Goal: Task Accomplishment & Management: Complete application form

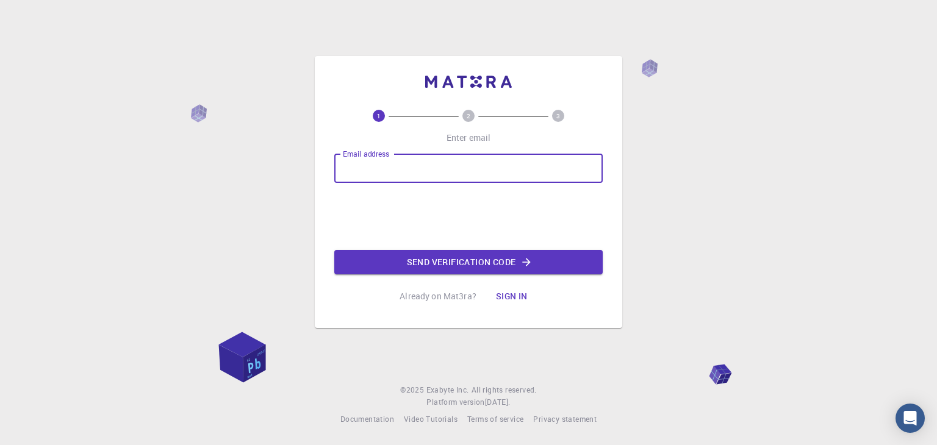
click at [451, 173] on input "Email address" at bounding box center [468, 168] width 268 height 29
type input "mohantyanushka174@gmail.com"
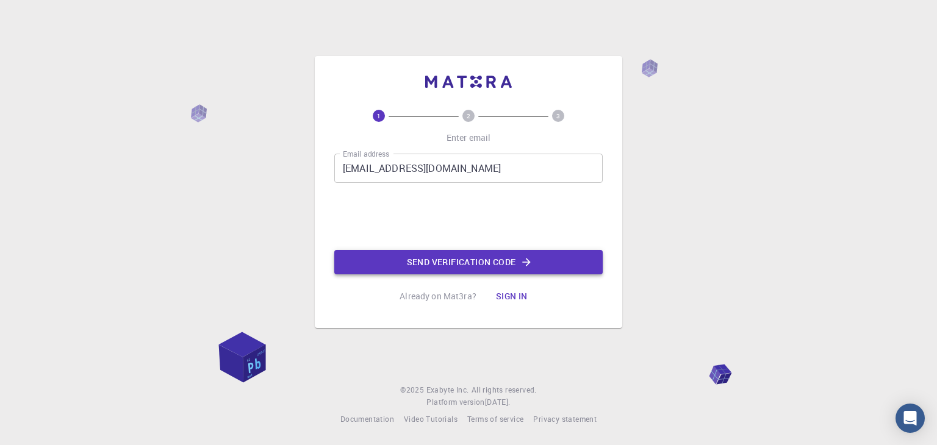
click at [412, 266] on button "Send verification code" at bounding box center [468, 262] width 268 height 24
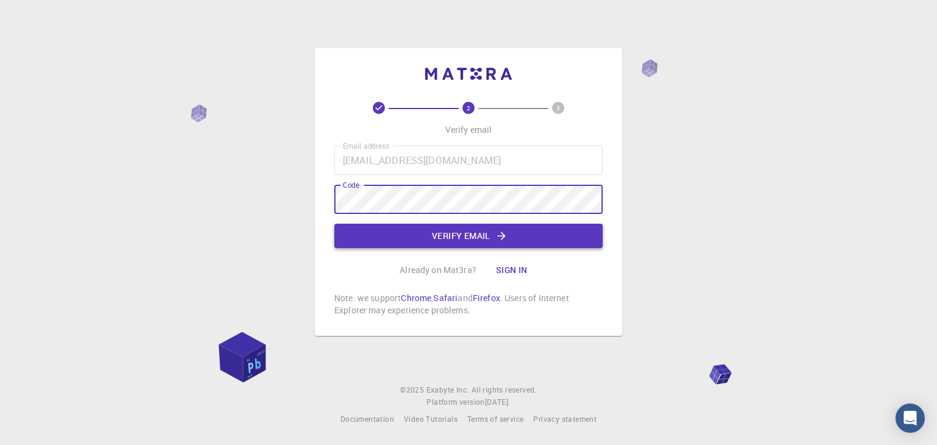
click at [448, 243] on button "Verify email" at bounding box center [468, 236] width 268 height 24
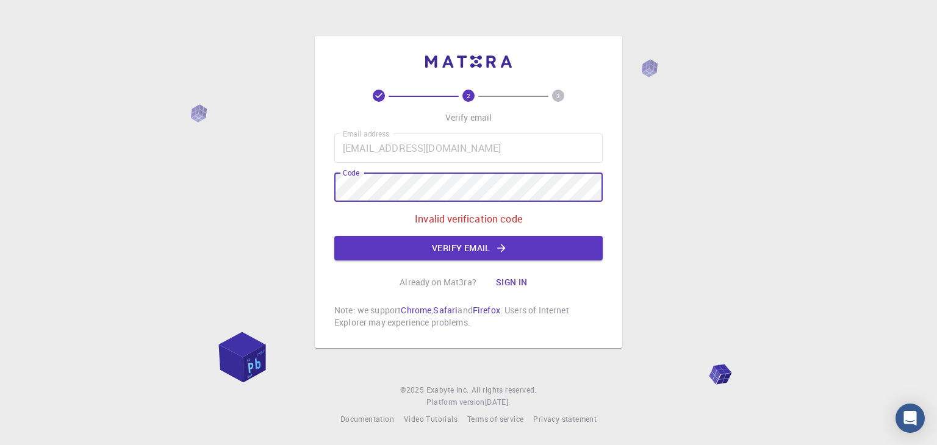
click at [288, 209] on div "2 3 Verify email Email address mohantyanushka174@gmail.com Email address Code C…" at bounding box center [468, 222] width 937 height 445
click at [447, 249] on button "Verify email" at bounding box center [468, 248] width 268 height 24
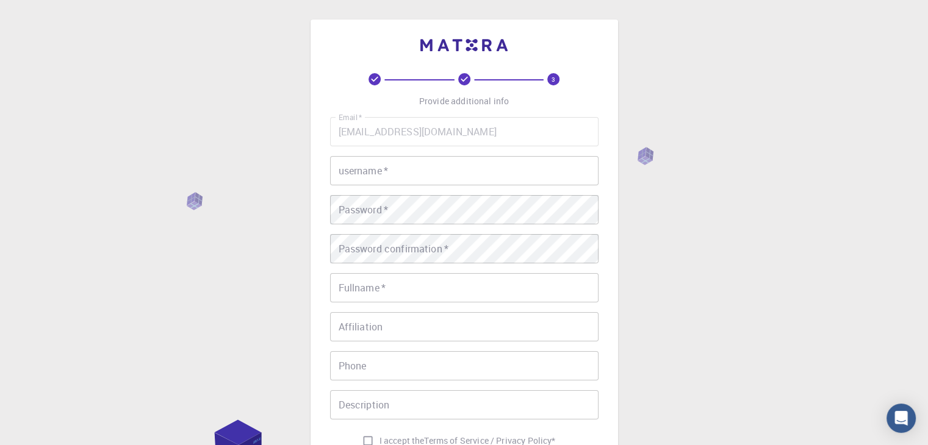
click at [420, 170] on input "username   *" at bounding box center [464, 170] width 268 height 29
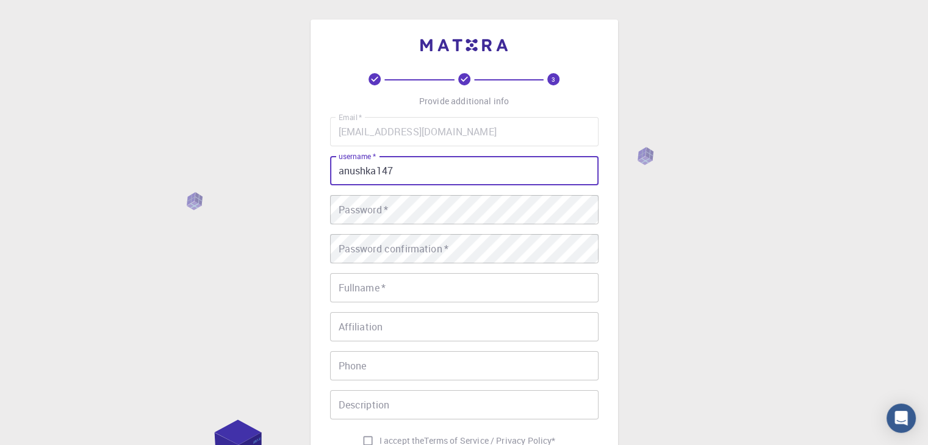
type input "anushka147"
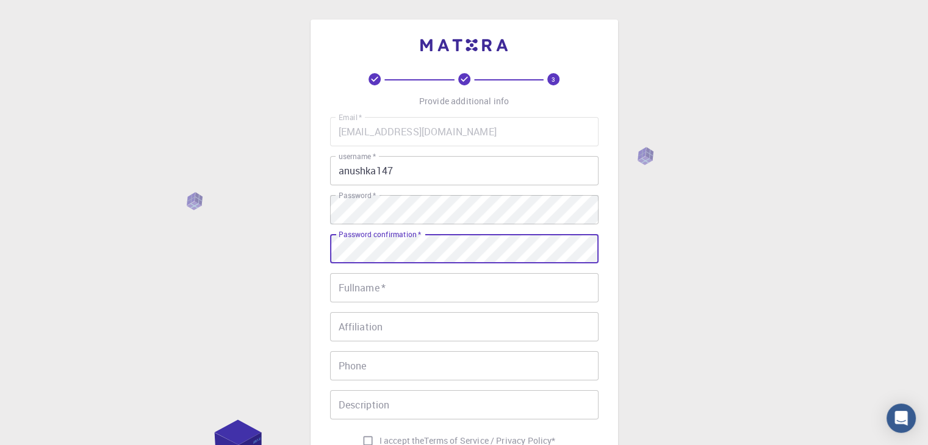
click at [409, 287] on input "Fullname   *" at bounding box center [464, 287] width 268 height 29
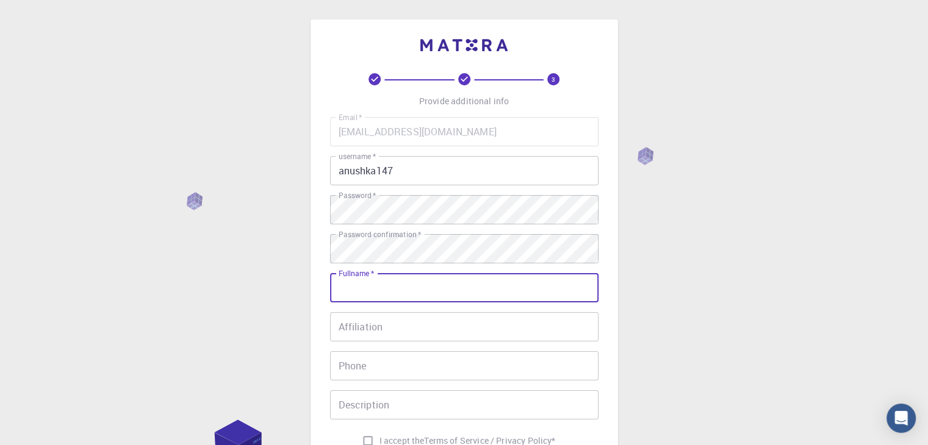
type input "[PERSON_NAME]"
type input "06370864618"
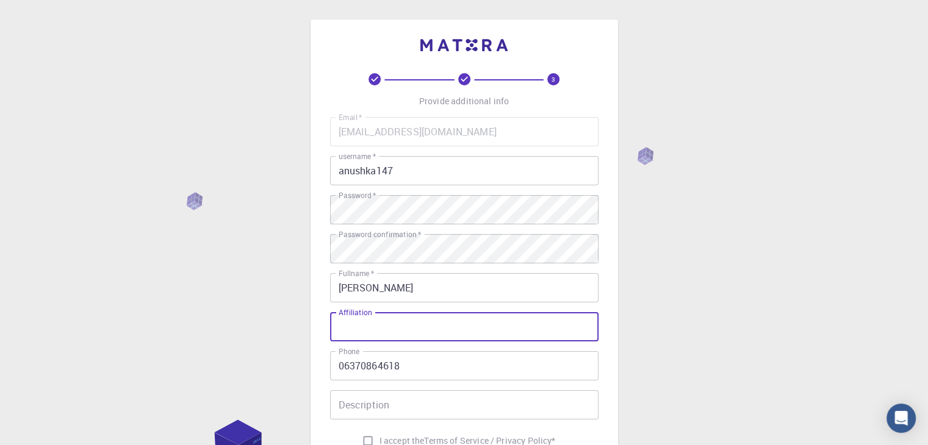
click at [434, 328] on input "Affiliation" at bounding box center [464, 326] width 268 height 29
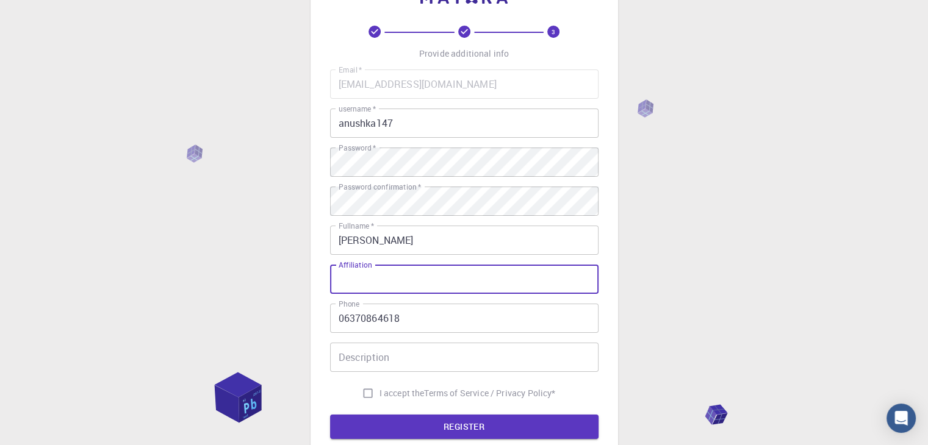
scroll to position [176, 0]
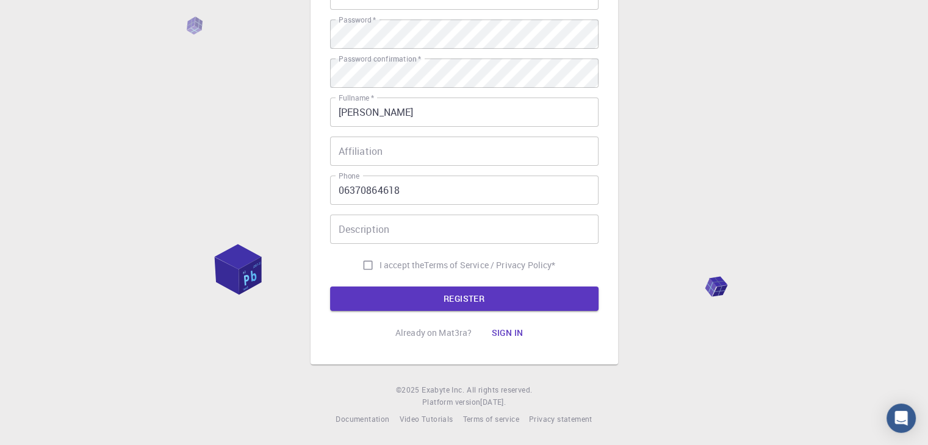
click at [393, 266] on span "I accept the" at bounding box center [401, 265] width 45 height 12
click at [379, 266] on input "I accept the Terms of Service / Privacy Policy *" at bounding box center [367, 265] width 23 height 23
checkbox input "true"
click at [422, 296] on button "REGISTER" at bounding box center [464, 299] width 268 height 24
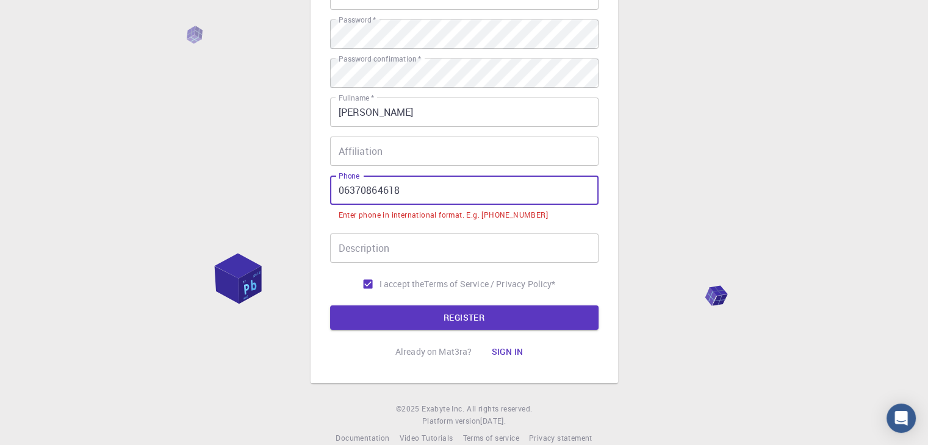
click at [339, 191] on input "06370864618" at bounding box center [464, 190] width 268 height 29
click at [336, 191] on input "06370864618" at bounding box center [464, 190] width 268 height 29
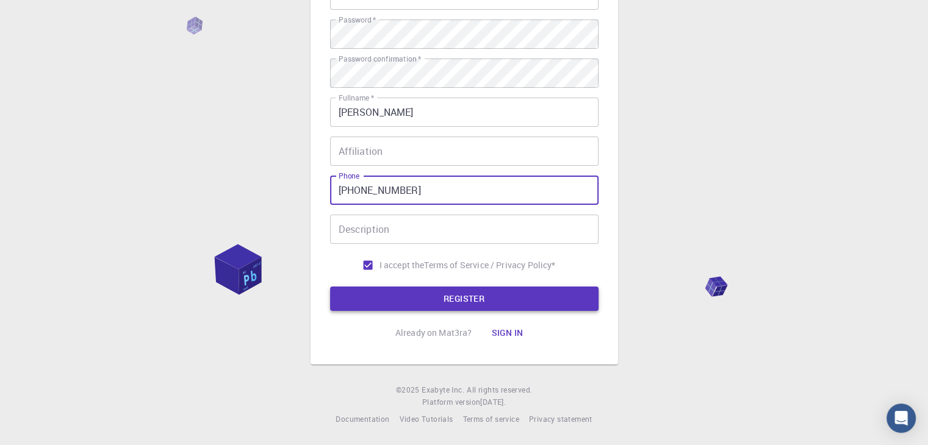
type input "+916370864618"
click at [445, 292] on button "REGISTER" at bounding box center [464, 299] width 268 height 24
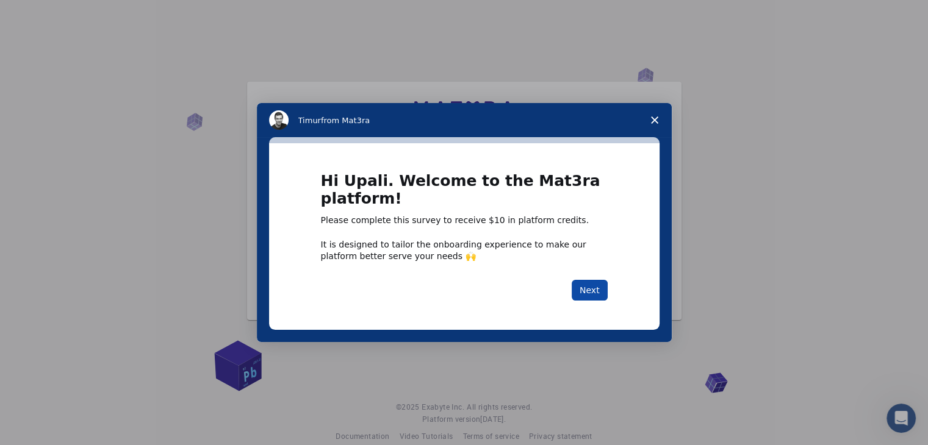
click at [592, 287] on button "Next" at bounding box center [590, 290] width 36 height 21
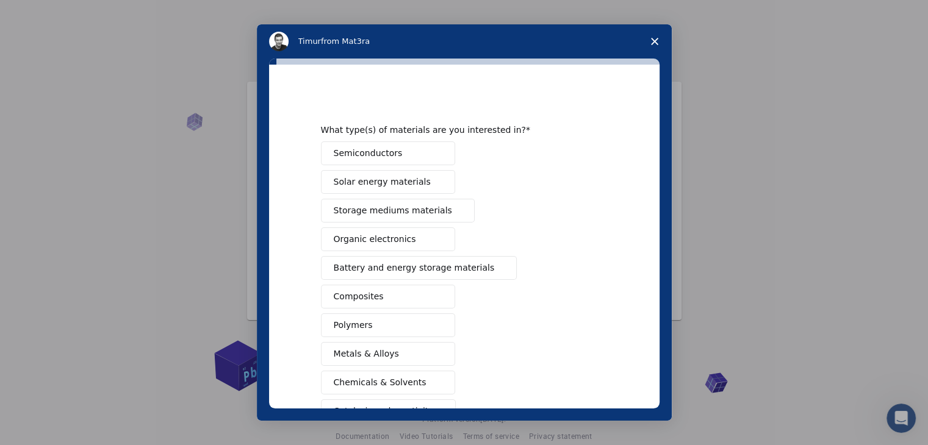
click at [387, 153] on span "Semiconductors" at bounding box center [368, 153] width 69 height 13
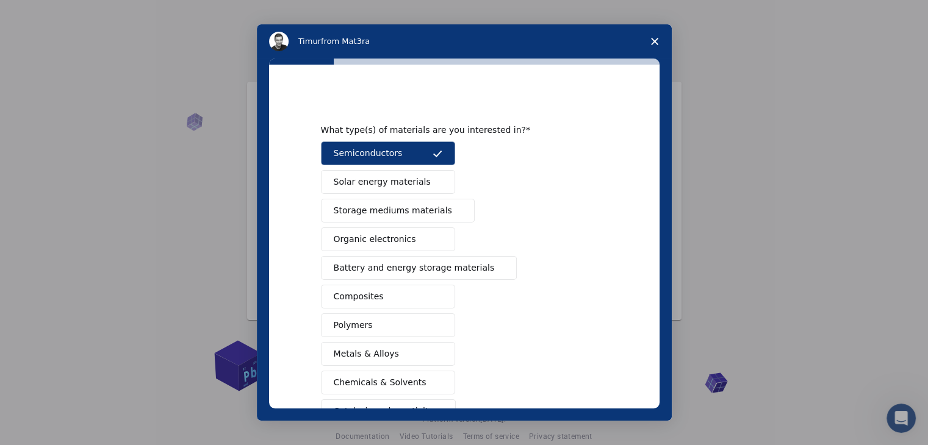
click at [390, 189] on button "Solar energy materials" at bounding box center [388, 182] width 134 height 24
click at [407, 213] on span "Storage mediums materials" at bounding box center [393, 210] width 118 height 13
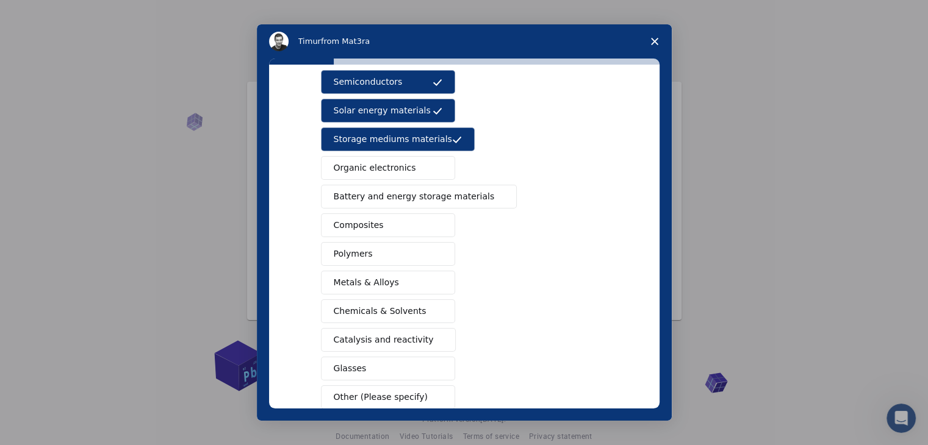
scroll to position [122, 0]
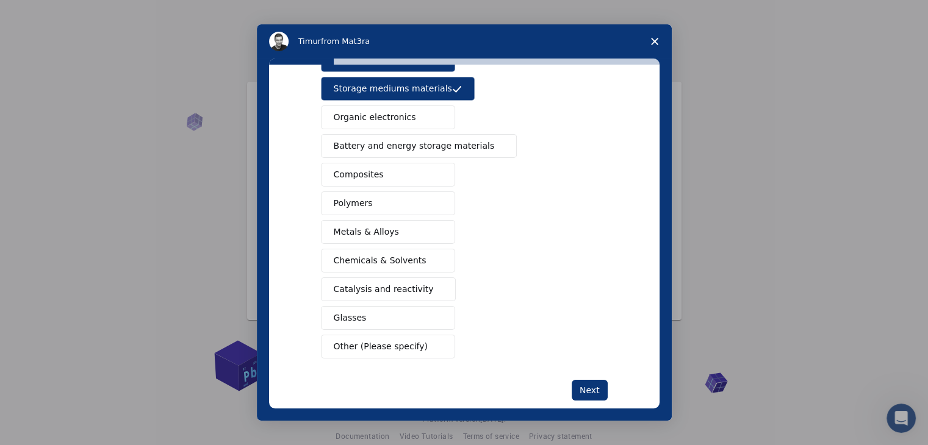
click at [422, 260] on button "Chemicals & Solvents" at bounding box center [388, 261] width 134 height 24
click at [422, 282] on button "Catalysis and reactivity" at bounding box center [388, 290] width 135 height 24
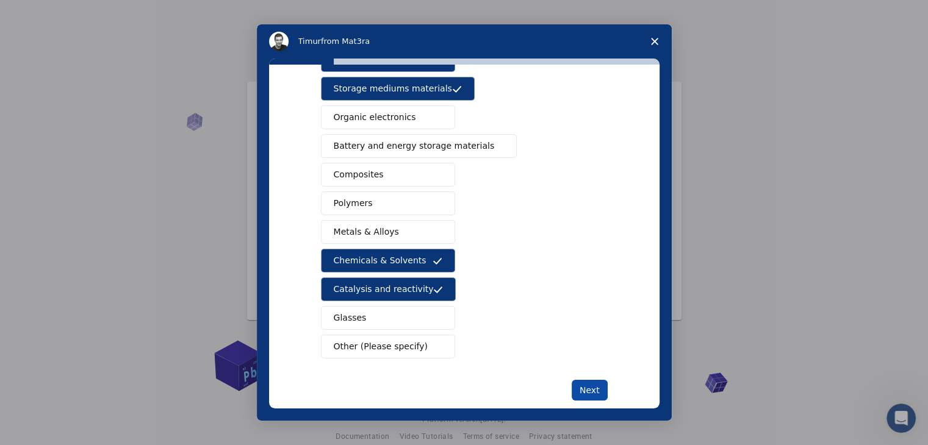
click at [583, 385] on button "Next" at bounding box center [590, 390] width 36 height 21
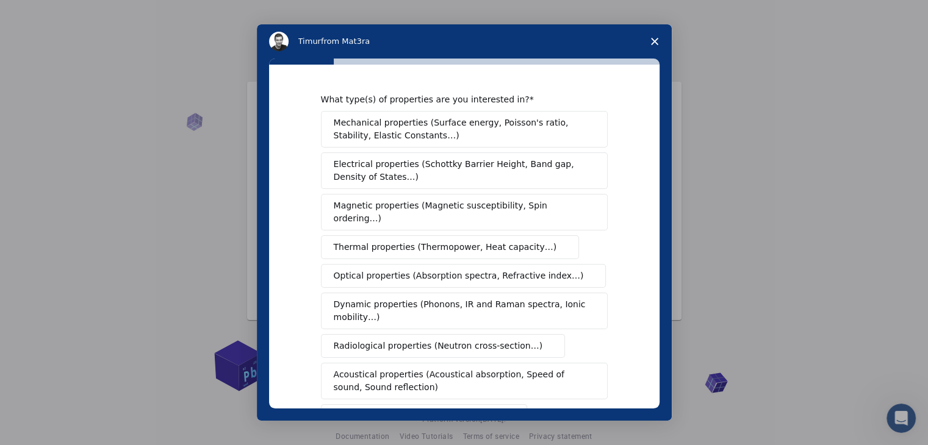
click at [568, 165] on span "Electrical properties (Schottky Barrier Height, Band gap, Density of States…)" at bounding box center [461, 171] width 254 height 26
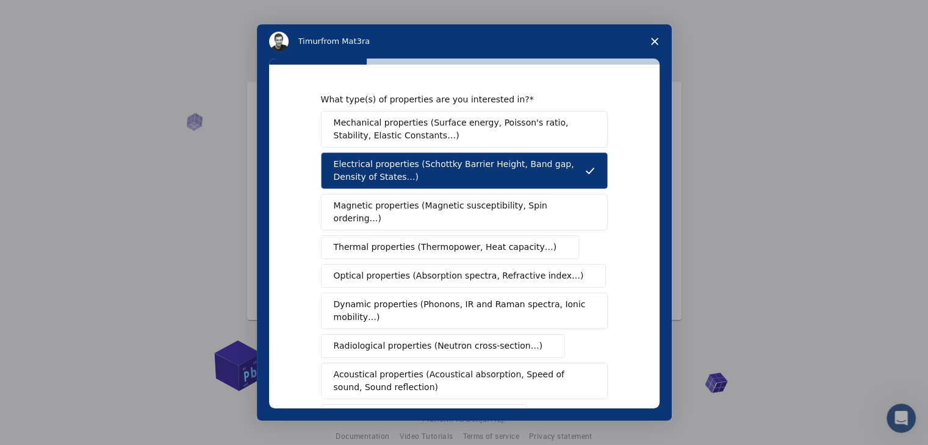
click at [432, 270] on span "Optical properties (Absorption spectra, Refractive index…)" at bounding box center [459, 276] width 250 height 13
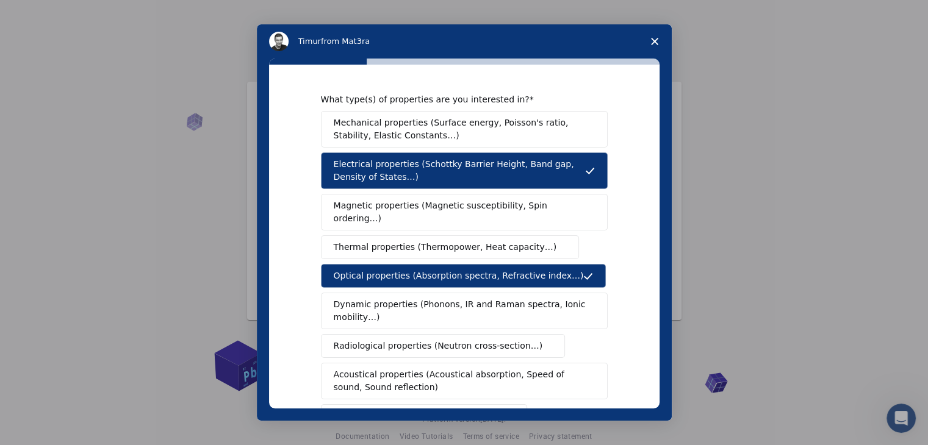
click at [389, 136] on span "Mechanical properties (Surface energy, Poisson's ratio, Stability, Elastic Cons…" at bounding box center [461, 130] width 254 height 26
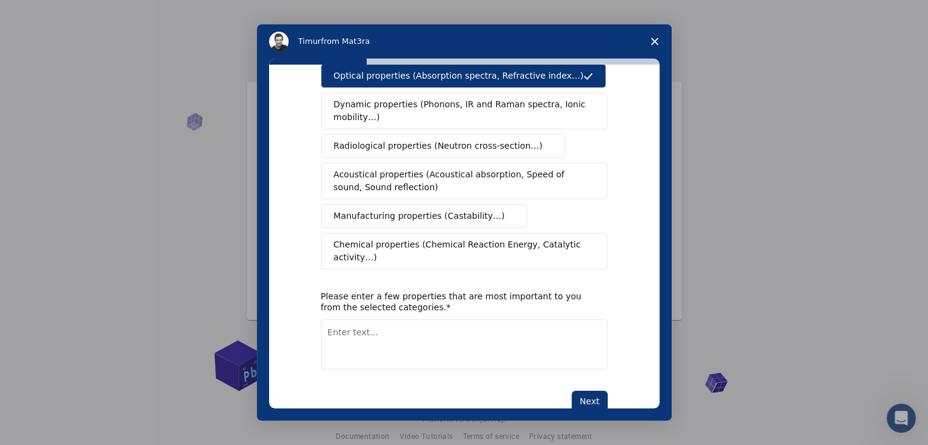
scroll to position [204, 0]
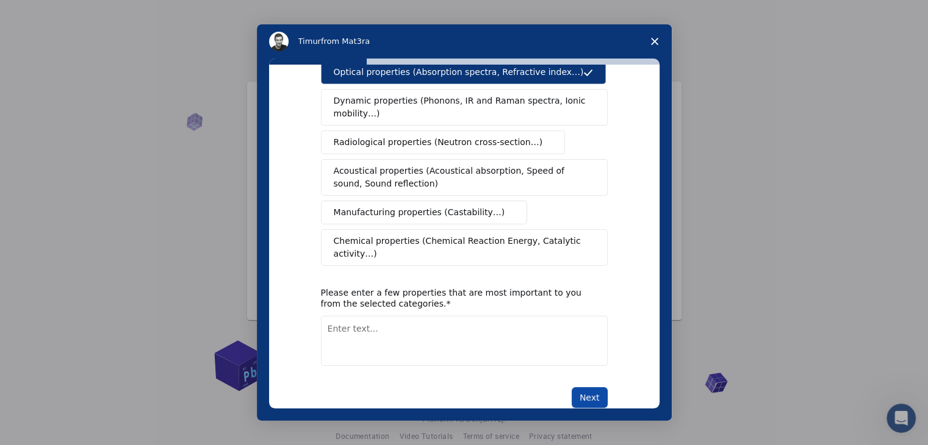
click at [590, 387] on button "Next" at bounding box center [590, 397] width 36 height 21
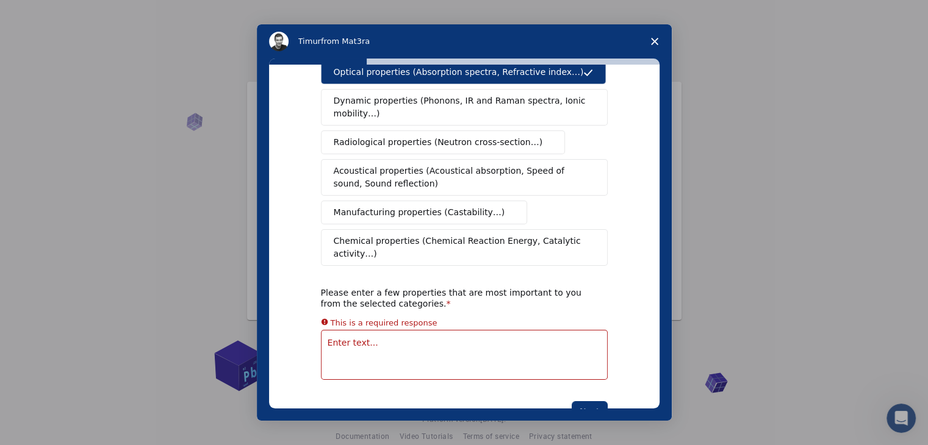
click at [439, 330] on textarea "Enter text..." at bounding box center [464, 355] width 287 height 50
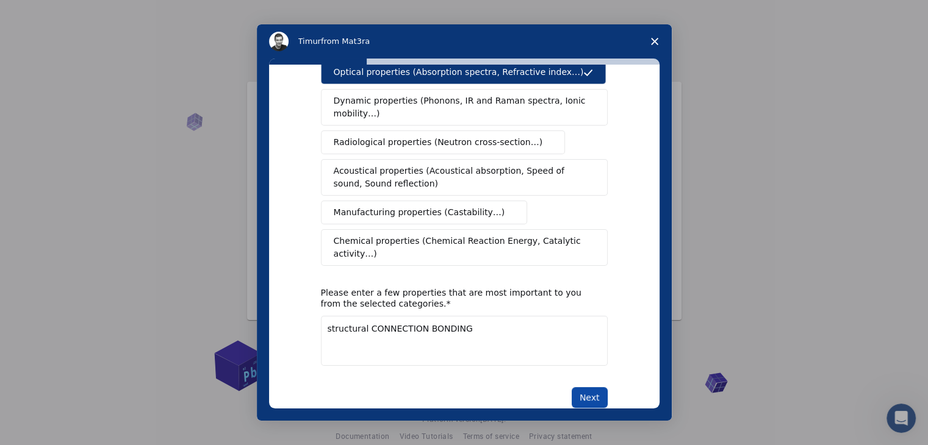
type textarea "structural CONNECTION BONDING"
click at [586, 387] on button "Next" at bounding box center [590, 397] width 36 height 21
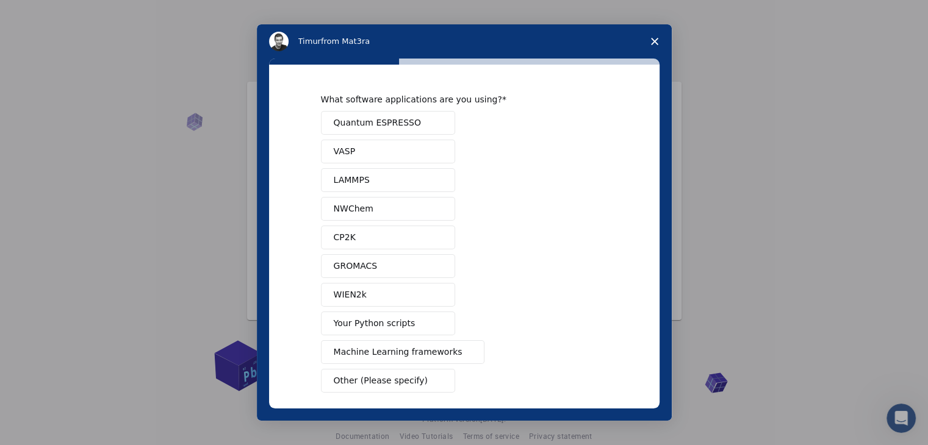
scroll to position [53, 0]
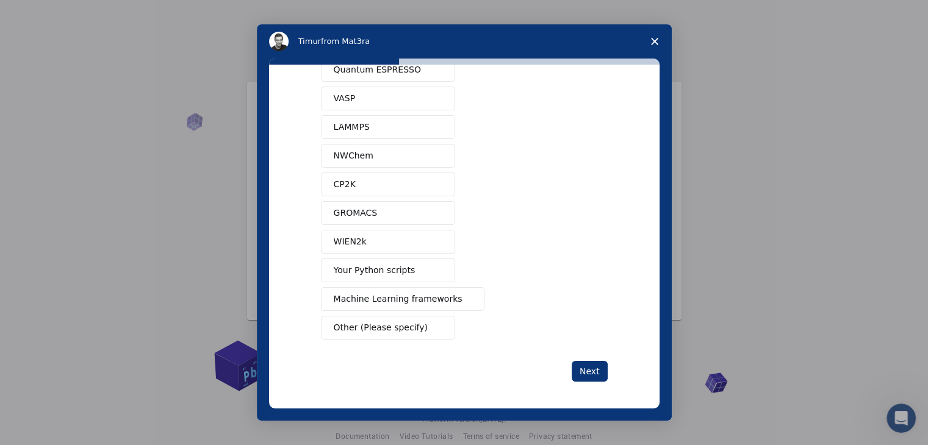
click at [589, 365] on button "Next" at bounding box center [590, 371] width 36 height 21
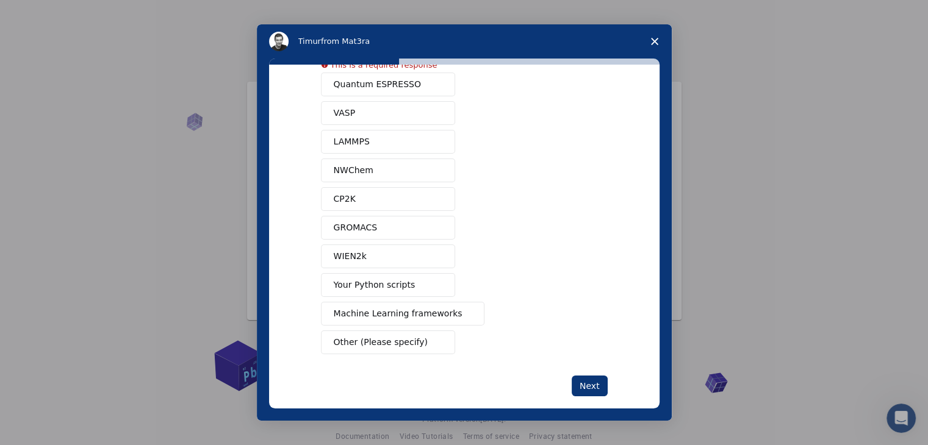
scroll to position [29, 0]
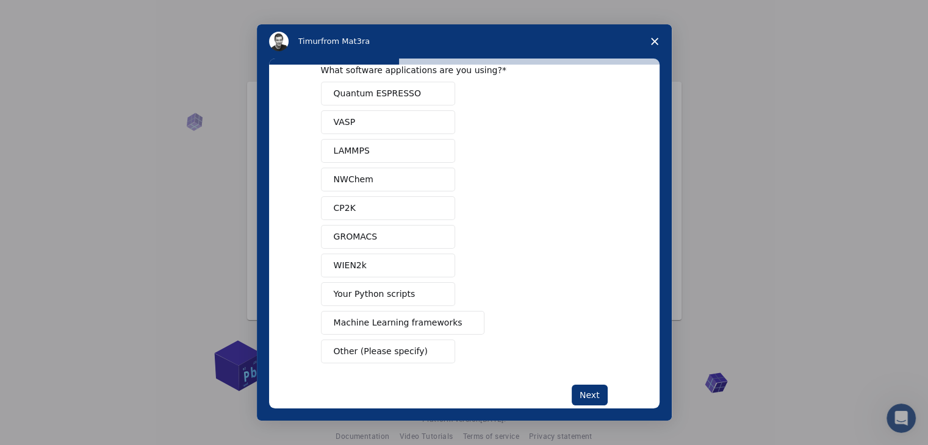
click at [396, 362] on div "What software applications are you using? Quantum ESPRESSO VASP LAMMPS NWChem C…" at bounding box center [464, 235] width 287 height 341
click at [400, 347] on span "Other (Please specify)" at bounding box center [381, 351] width 94 height 13
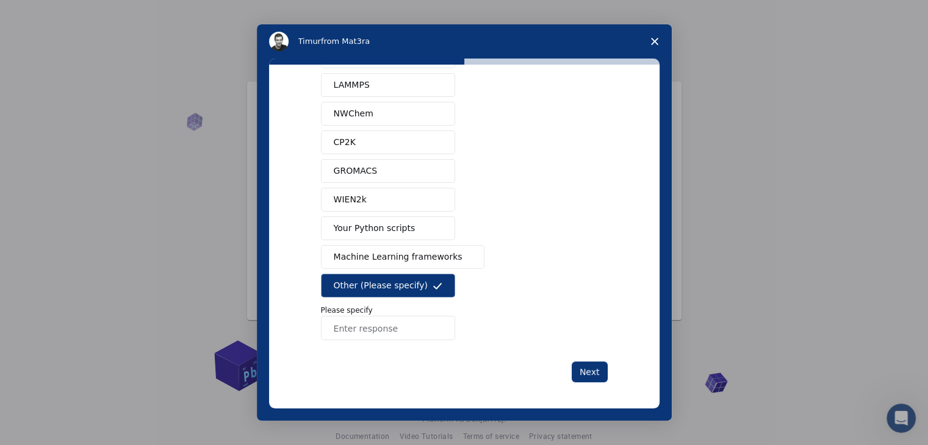
scroll to position [96, 0]
click at [415, 330] on input "Enter response" at bounding box center [388, 327] width 134 height 24
type input "NOT ANYTHING NOW"
click at [593, 367] on button "Next" at bounding box center [590, 371] width 36 height 21
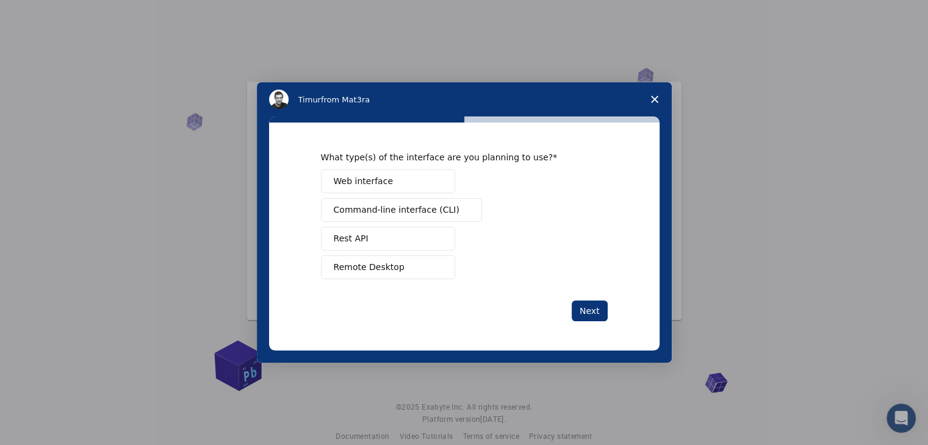
click at [429, 267] on button "Remote Desktop" at bounding box center [388, 268] width 134 height 24
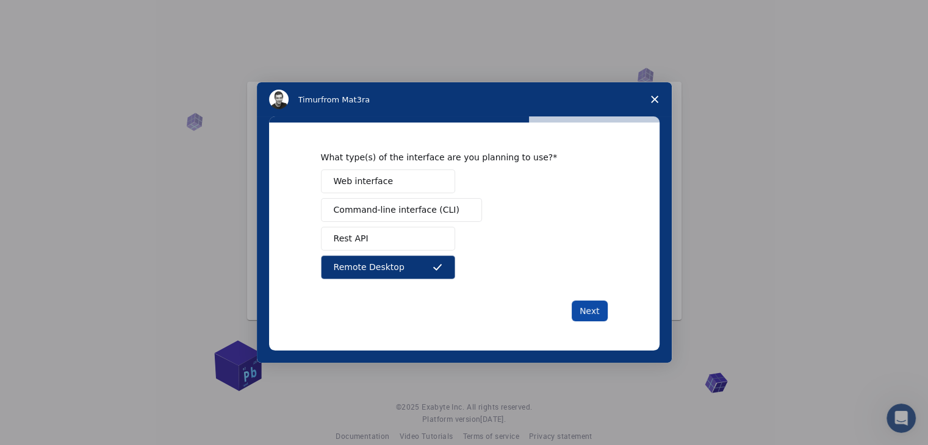
click at [593, 308] on button "Next" at bounding box center [590, 311] width 36 height 21
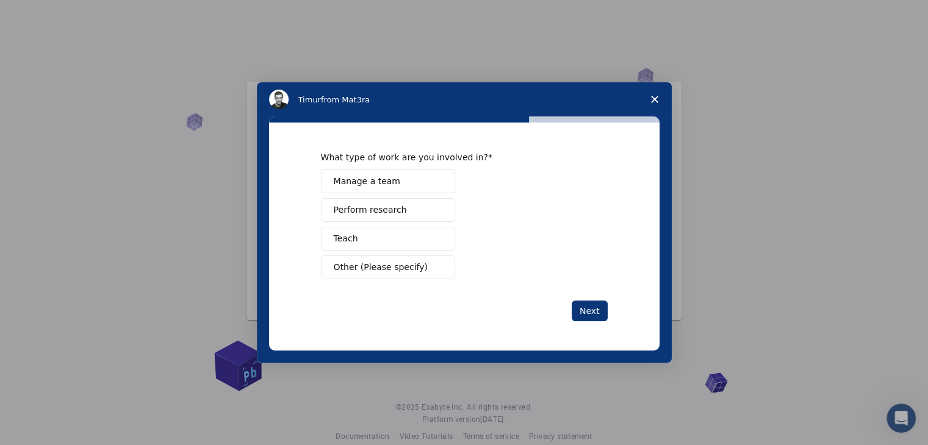
click at [385, 213] on span "Perform research" at bounding box center [370, 210] width 73 height 13
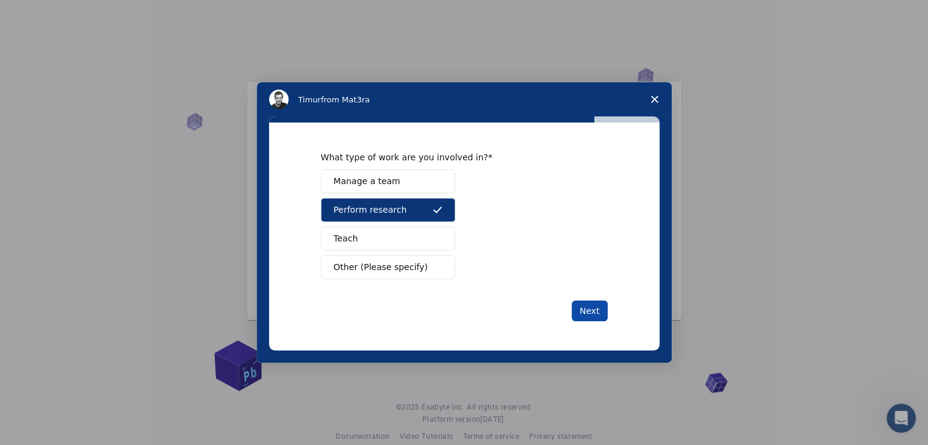
click at [588, 309] on button "Next" at bounding box center [590, 311] width 36 height 21
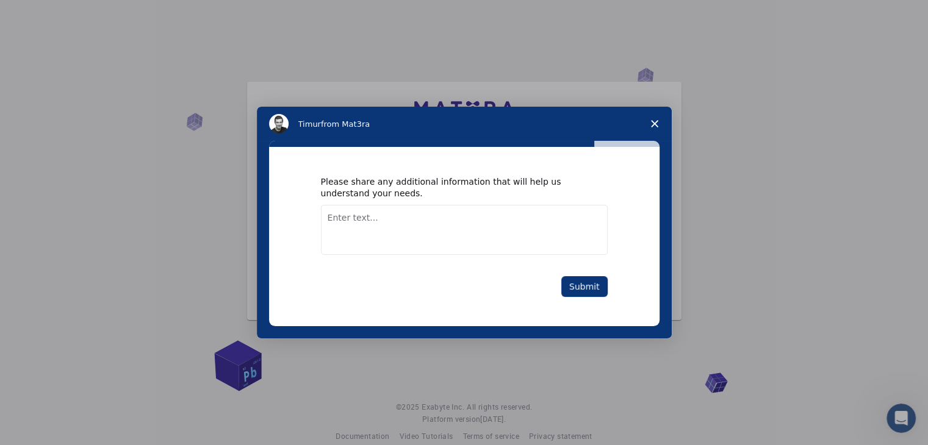
click at [374, 221] on textarea "Enter text..." at bounding box center [464, 230] width 287 height 50
type textarea "s"
type textarea "Structural bonding by sample structures"
click at [590, 283] on button "Submit" at bounding box center [584, 286] width 46 height 21
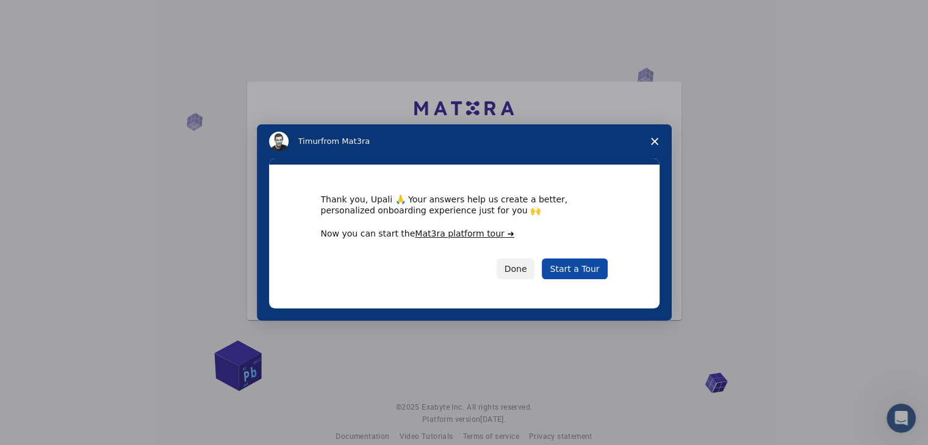
click at [583, 265] on link "Start a Tour" at bounding box center [574, 269] width 65 height 21
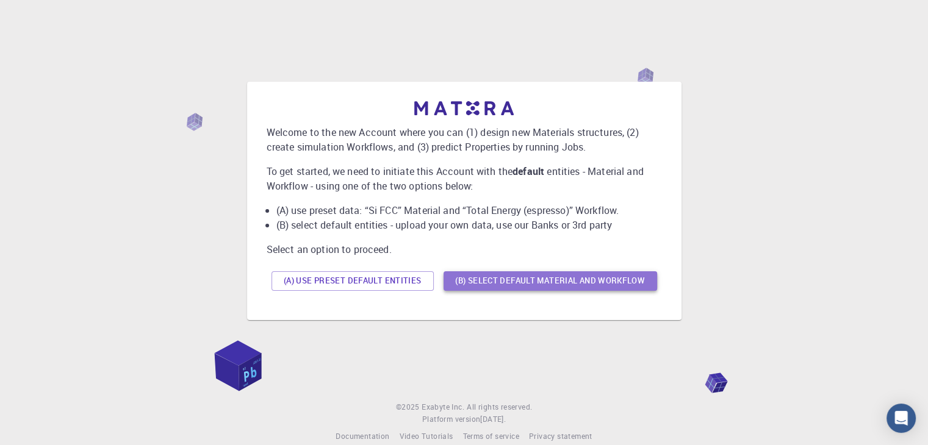
click at [511, 284] on button "(B) Select default material and workflow" at bounding box center [549, 281] width 213 height 20
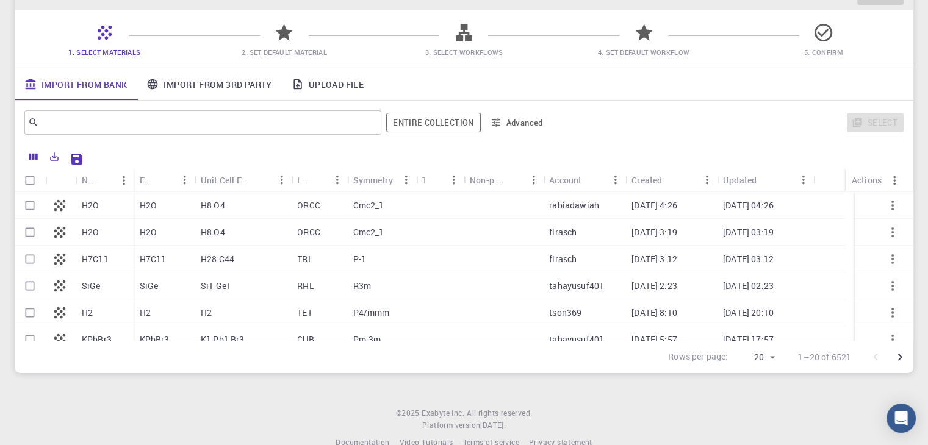
scroll to position [109, 0]
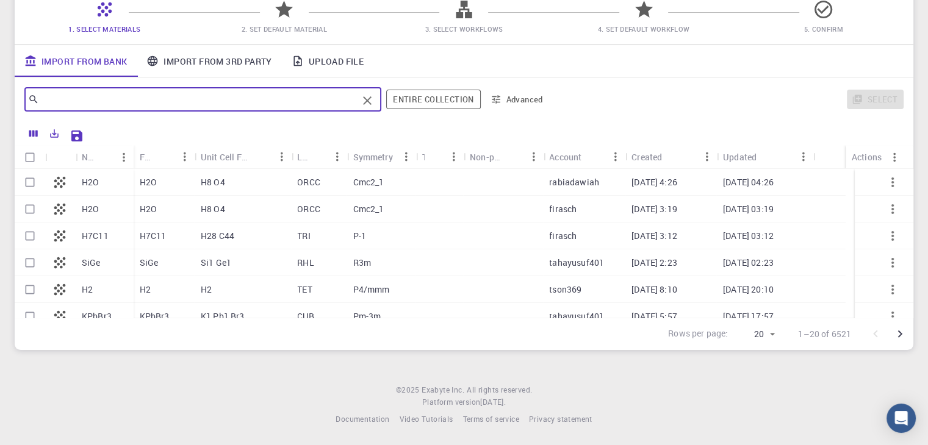
click at [190, 100] on input "text" at bounding box center [198, 99] width 318 height 17
click at [185, 102] on input "text" at bounding box center [198, 99] width 318 height 17
type input "c"
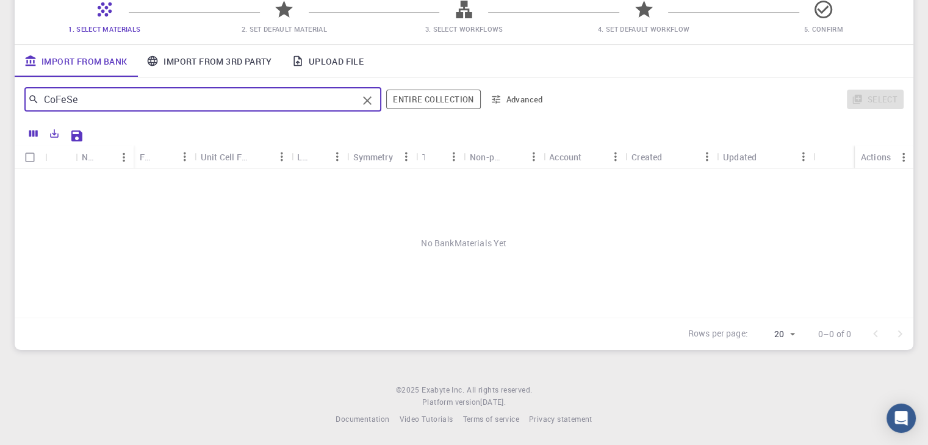
drag, startPoint x: 64, startPoint y: 102, endPoint x: 56, endPoint y: 102, distance: 7.9
click at [56, 102] on input "CoFeSe" at bounding box center [198, 99] width 318 height 17
drag, startPoint x: 54, startPoint y: 103, endPoint x: 38, endPoint y: 103, distance: 15.2
click at [38, 103] on div "CoSe2 ​" at bounding box center [202, 99] width 357 height 24
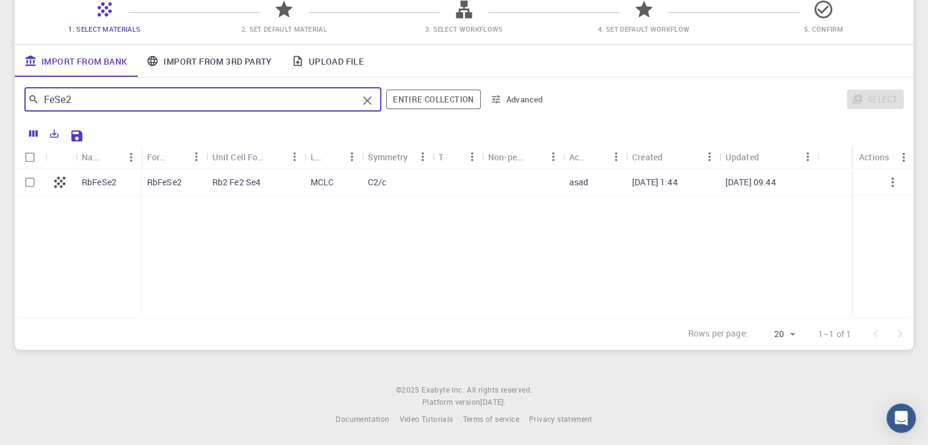
type input "FeSe2"
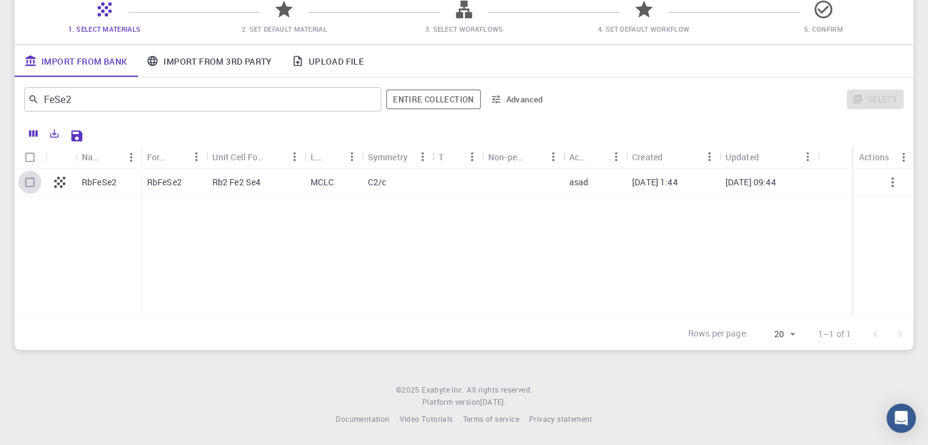
click at [29, 179] on input "Select row" at bounding box center [29, 182] width 23 height 23
checkbox input "true"
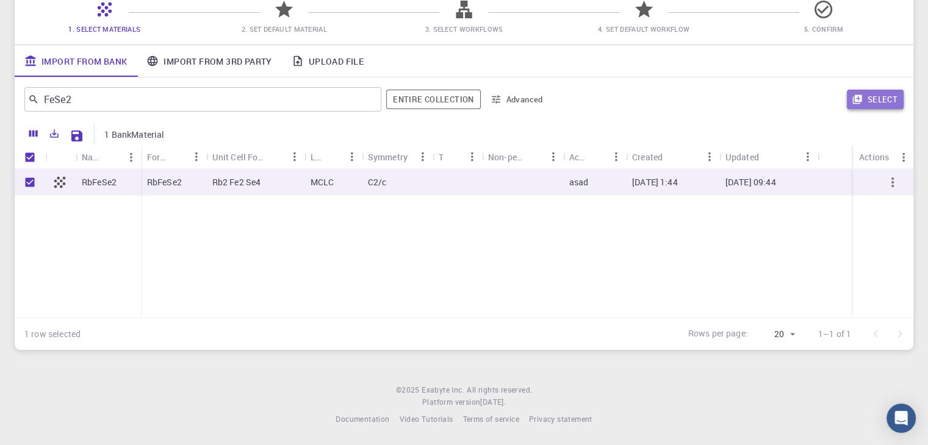
click at [881, 106] on button "Select" at bounding box center [875, 100] width 57 height 20
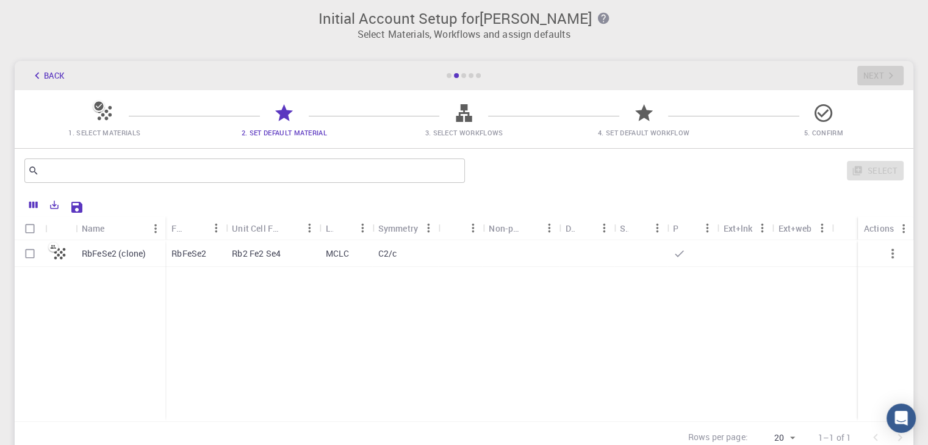
scroll to position [0, 0]
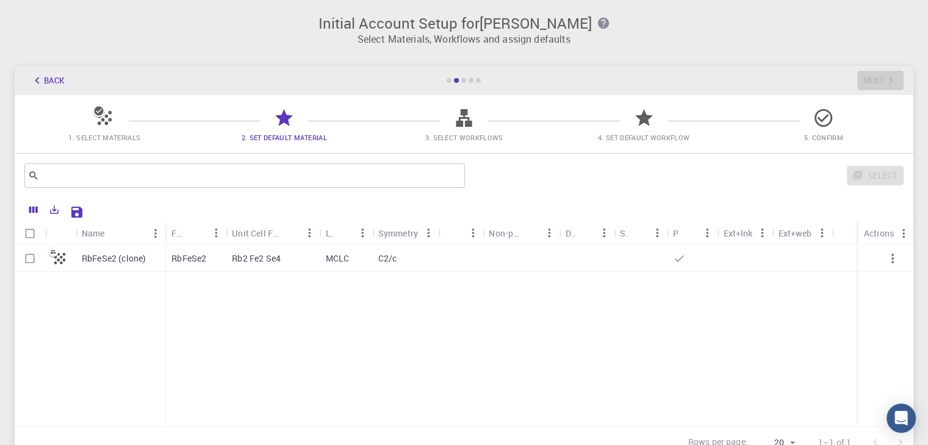
click at [27, 257] on input "Select row" at bounding box center [29, 258] width 23 height 23
checkbox input "true"
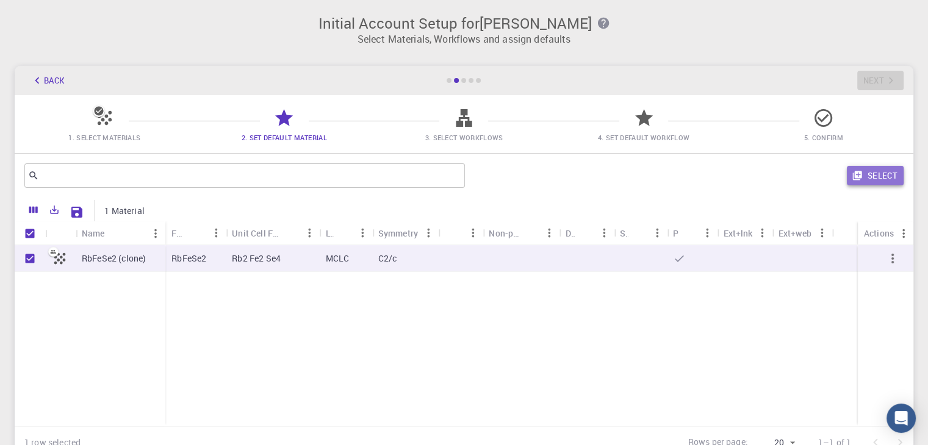
click at [889, 178] on button "Select" at bounding box center [875, 176] width 57 height 20
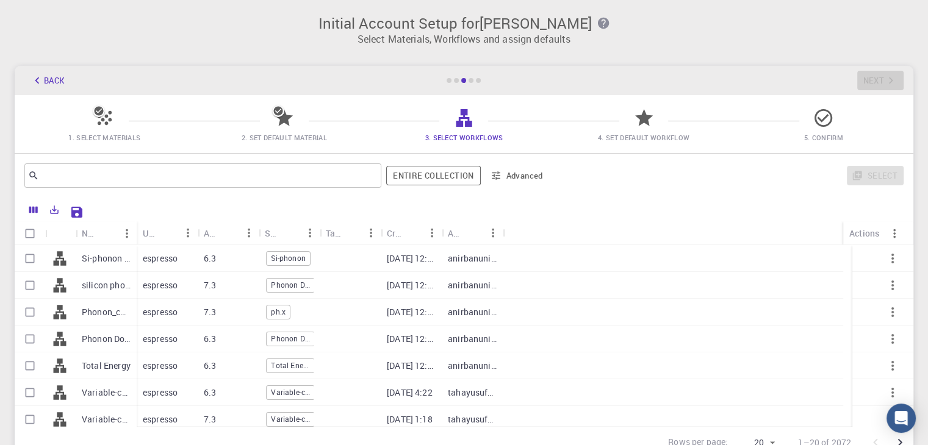
click at [645, 115] on icon at bounding box center [643, 117] width 18 height 17
click at [643, 120] on icon at bounding box center [643, 117] width 18 height 17
click at [26, 260] on input "Select row" at bounding box center [29, 258] width 23 height 23
checkbox input "true"
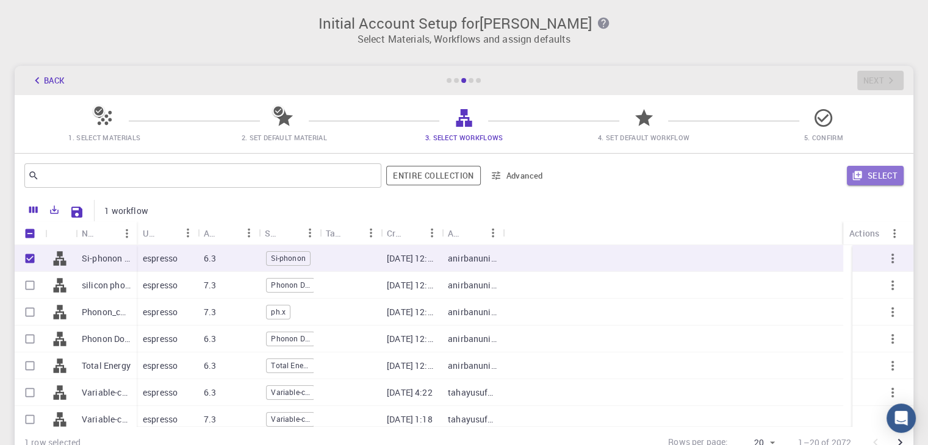
click at [886, 179] on button "Select" at bounding box center [875, 176] width 57 height 20
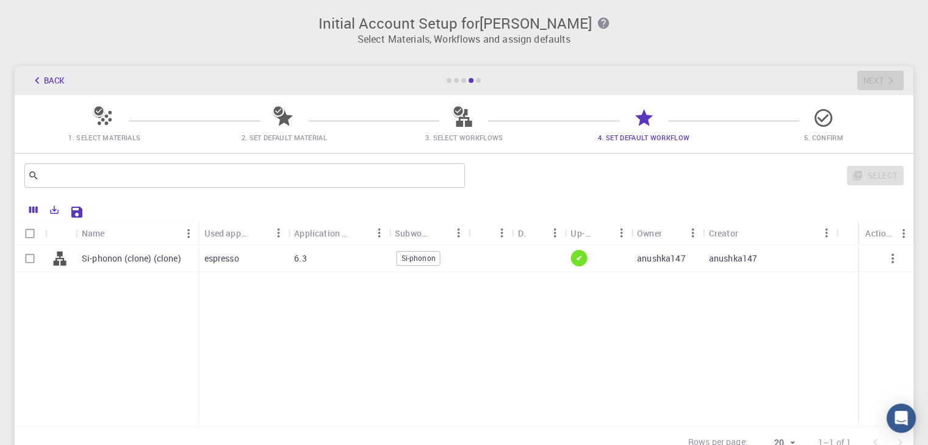
click at [38, 262] on input "Select row" at bounding box center [29, 258] width 23 height 23
checkbox input "true"
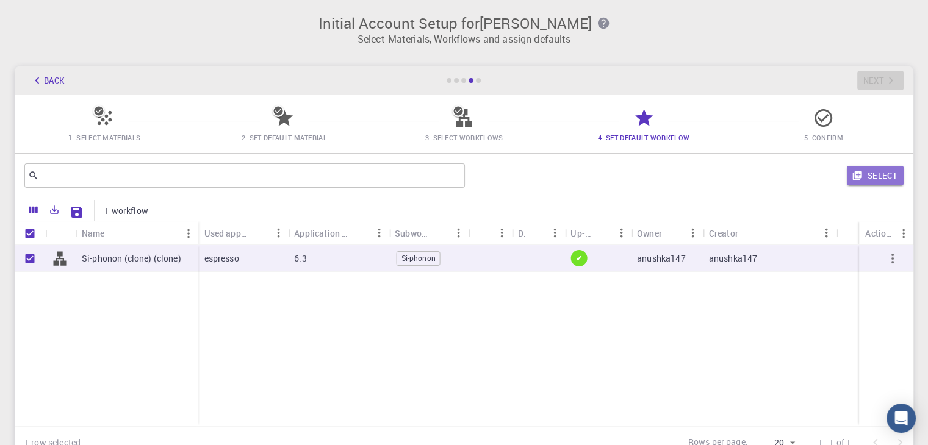
click at [886, 177] on button "Select" at bounding box center [875, 176] width 57 height 20
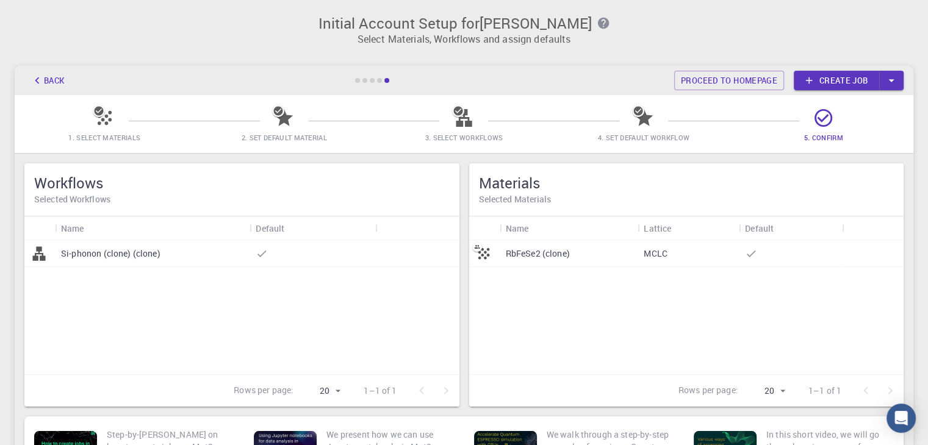
click at [670, 252] on div "MCLC" at bounding box center [687, 253] width 101 height 27
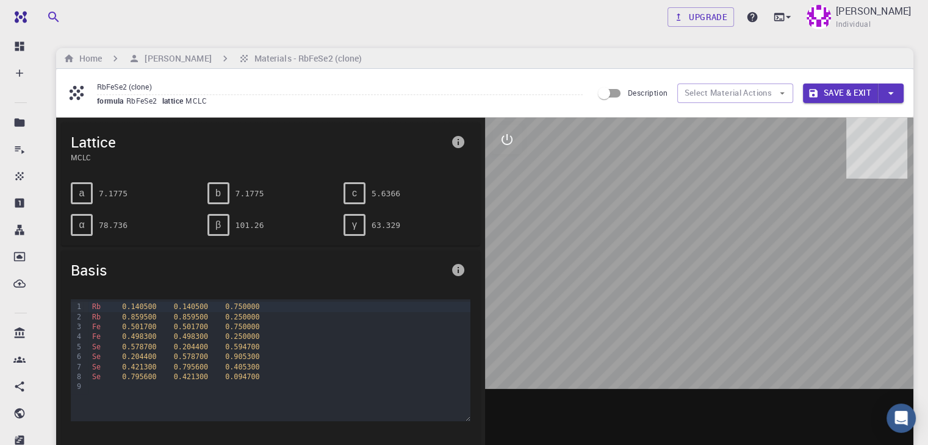
drag, startPoint x: 662, startPoint y: 197, endPoint x: 656, endPoint y: 235, distance: 38.4
click at [656, 235] on div at bounding box center [699, 307] width 429 height 379
drag, startPoint x: 647, startPoint y: 241, endPoint x: 708, endPoint y: 269, distance: 67.7
click at [705, 274] on div at bounding box center [699, 307] width 429 height 379
drag, startPoint x: 734, startPoint y: 210, endPoint x: 642, endPoint y: 307, distance: 132.9
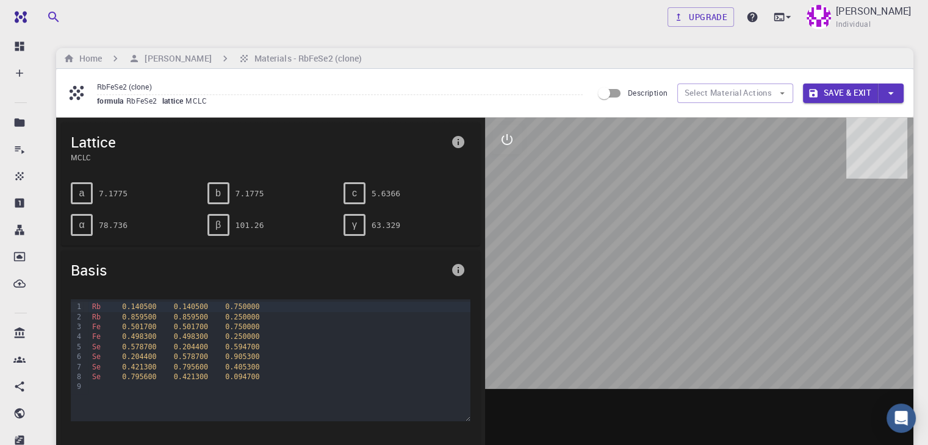
click at [642, 307] on div at bounding box center [699, 307] width 429 height 379
click at [454, 271] on icon "info" at bounding box center [458, 270] width 12 height 12
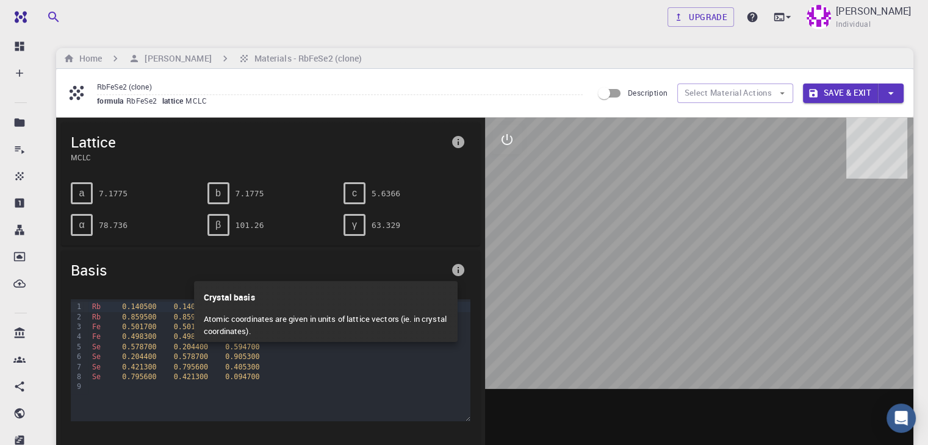
click at [456, 145] on div at bounding box center [464, 222] width 928 height 445
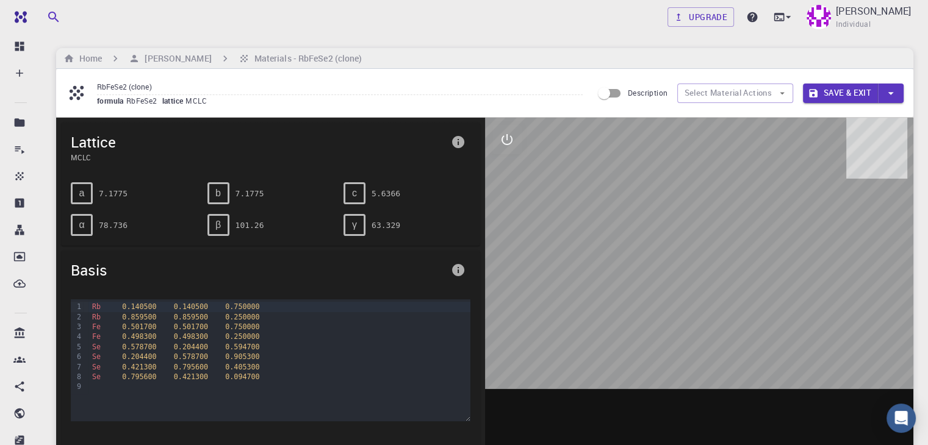
drag, startPoint x: 709, startPoint y: 276, endPoint x: 773, endPoint y: 276, distance: 64.0
click at [773, 276] on div at bounding box center [699, 307] width 429 height 379
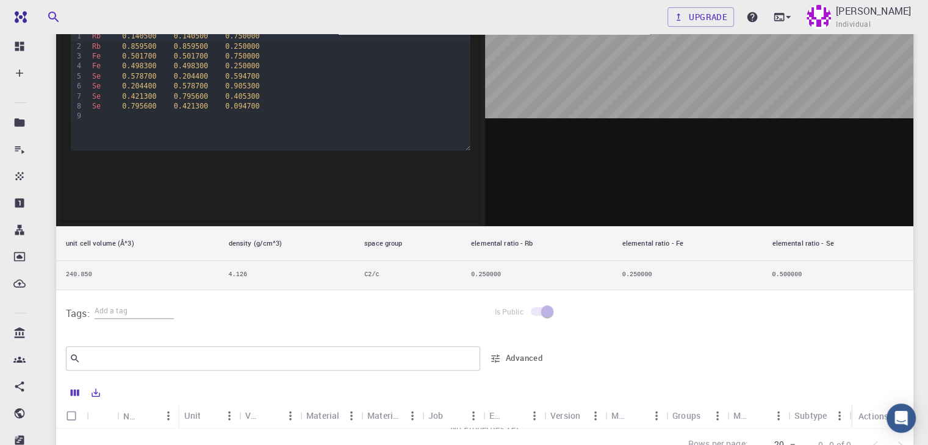
scroll to position [366, 0]
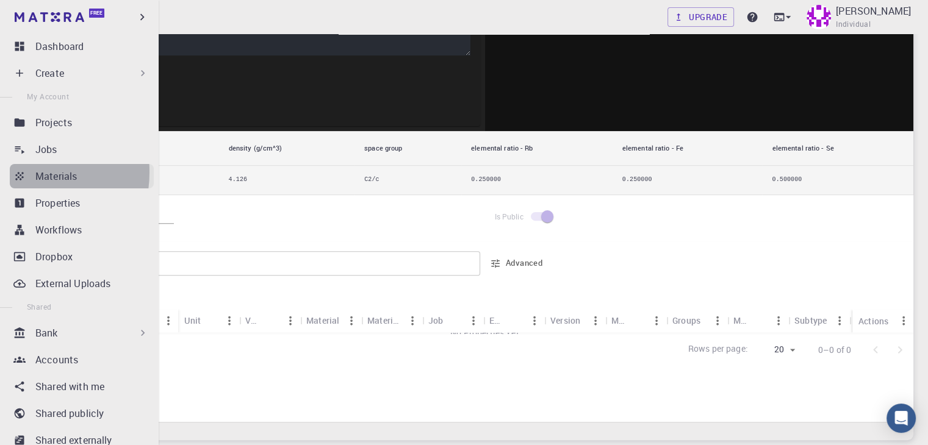
click at [17, 172] on icon at bounding box center [19, 176] width 12 height 12
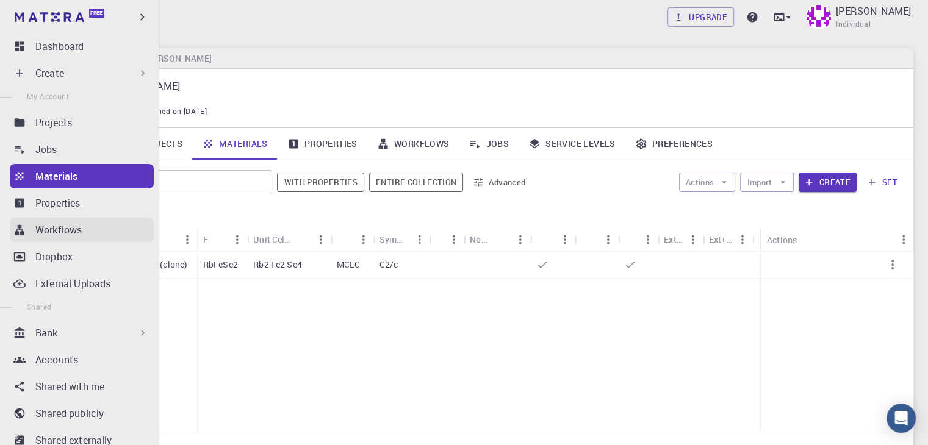
click at [46, 230] on p "Workflows" at bounding box center [58, 230] width 46 height 15
